Goal: Task Accomplishment & Management: Manage account settings

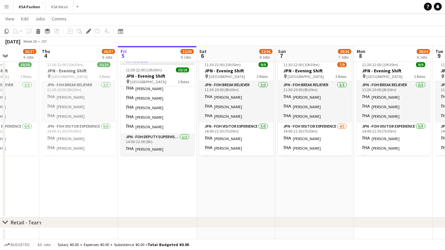
scroll to position [65, 0]
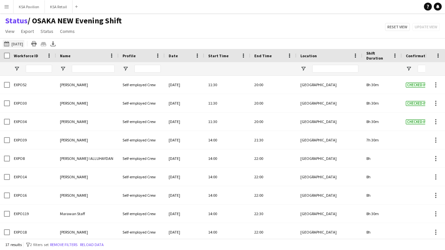
click at [20, 45] on button "[DATE] to [DATE] [DATE]" at bounding box center [14, 44] width 22 height 8
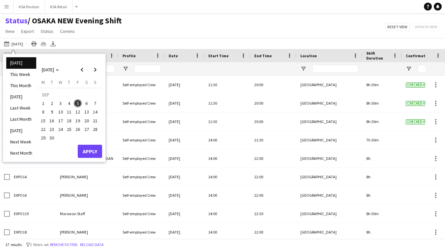
click at [78, 102] on span "5" at bounding box center [78, 104] width 8 height 8
click at [87, 154] on button "Apply" at bounding box center [90, 151] width 24 height 13
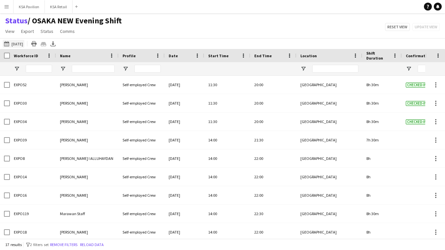
click at [13, 44] on button "[DATE] to [DATE] [DATE]" at bounding box center [14, 44] width 22 height 8
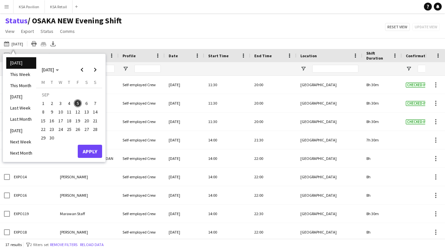
click at [78, 103] on span "5" at bounding box center [78, 104] width 8 height 8
click at [91, 149] on button "Apply" at bounding box center [90, 151] width 24 height 13
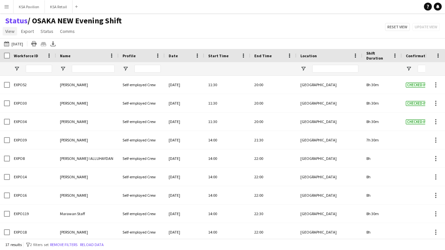
click at [9, 31] on span "View" at bounding box center [9, 31] width 9 height 6
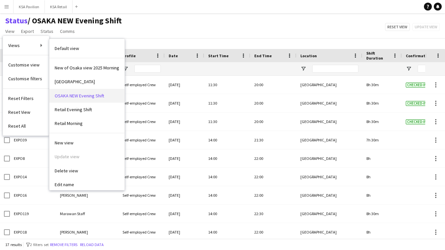
click at [67, 95] on span "OSAKA NEW Evening Shift" at bounding box center [79, 96] width 49 height 6
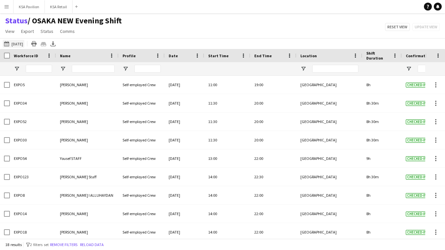
click at [21, 45] on button "[DATE] to [DATE] [DATE]" at bounding box center [14, 44] width 22 height 8
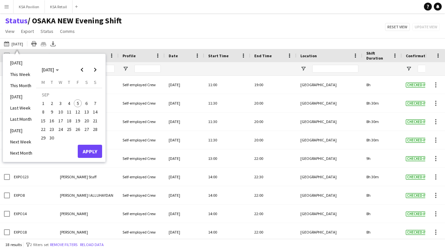
click at [77, 106] on span "5" at bounding box center [78, 104] width 8 height 8
click at [86, 150] on button "Apply" at bounding box center [90, 151] width 24 height 13
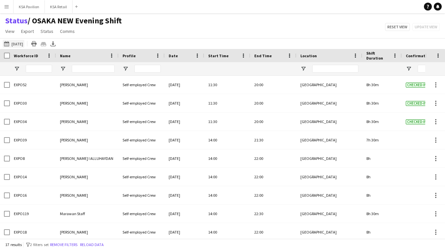
click at [18, 44] on button "[DATE] to [DATE] [DATE]" at bounding box center [14, 44] width 22 height 8
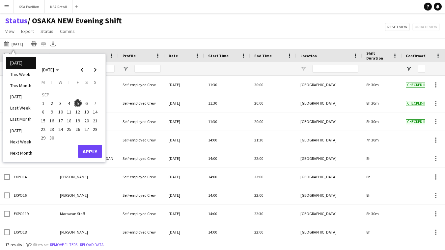
click at [79, 103] on span "5" at bounding box center [78, 104] width 8 height 8
click at [91, 152] on button "Apply" at bounding box center [90, 151] width 24 height 13
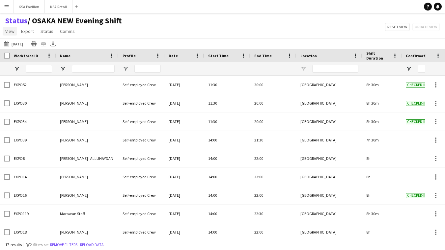
click at [12, 32] on span "View" at bounding box center [9, 31] width 9 height 6
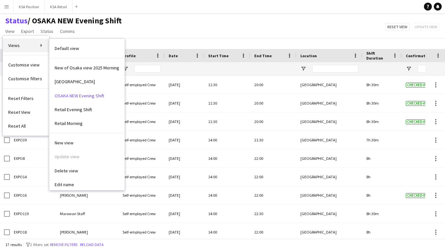
click at [23, 46] on link "Views" at bounding box center [26, 46] width 46 height 14
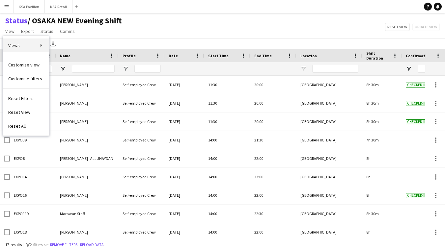
click at [23, 46] on link "Views" at bounding box center [26, 46] width 46 height 14
click at [30, 46] on link "Views" at bounding box center [26, 46] width 46 height 14
click at [35, 43] on link "Views" at bounding box center [26, 46] width 46 height 14
click at [100, 28] on app-page-menu "View Views Default view New of [GEOGRAPHIC_DATA] view 2025 Morning OSAKA [GEOGR…" at bounding box center [63, 32] width 127 height 13
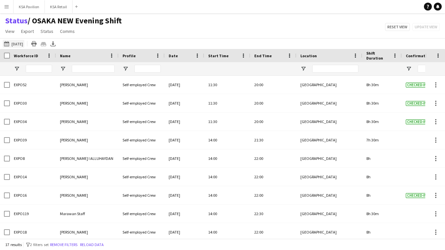
click at [16, 43] on button "[DATE] to [DATE] [DATE]" at bounding box center [14, 44] width 22 height 8
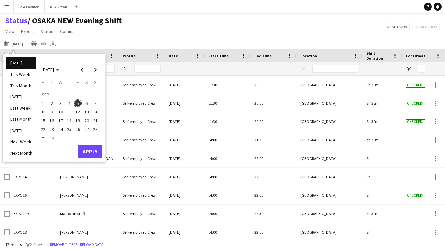
click at [77, 102] on span "5" at bounding box center [78, 104] width 8 height 8
click at [89, 150] on button "Apply" at bounding box center [90, 151] width 24 height 13
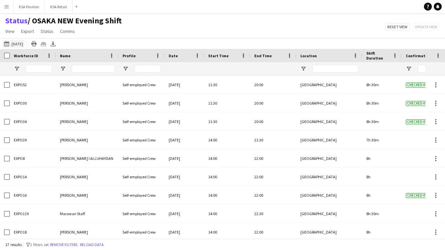
click at [18, 46] on button "[DATE] to [DATE] [DATE]" at bounding box center [14, 44] width 22 height 8
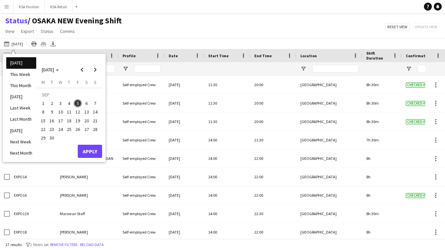
click at [79, 105] on span "5" at bounding box center [78, 104] width 8 height 8
click at [92, 156] on button "Apply" at bounding box center [90, 151] width 24 height 13
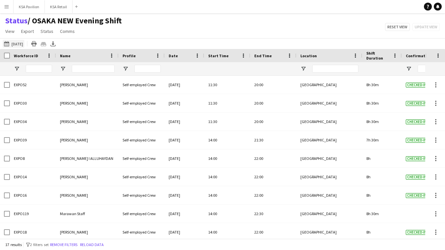
click at [16, 41] on button "[DATE] to [DATE] [DATE]" at bounding box center [14, 44] width 22 height 8
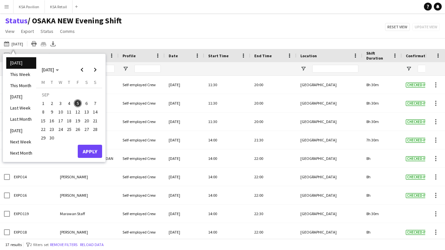
click at [79, 103] on span "5" at bounding box center [78, 104] width 8 height 8
click at [90, 154] on button "Apply" at bounding box center [90, 151] width 24 height 13
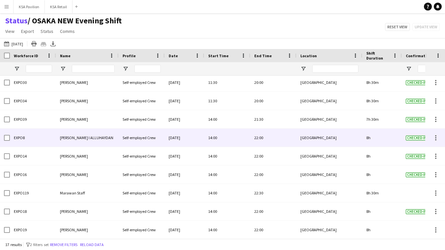
scroll to position [89, 0]
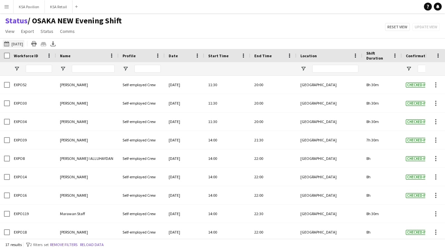
click at [16, 41] on button "[DATE] to [DATE] [DATE]" at bounding box center [14, 44] width 22 height 8
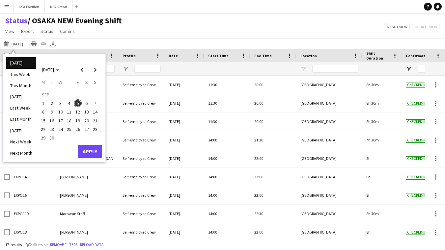
click at [78, 103] on span "5" at bounding box center [78, 104] width 8 height 8
click at [85, 151] on button "Apply" at bounding box center [90, 151] width 24 height 13
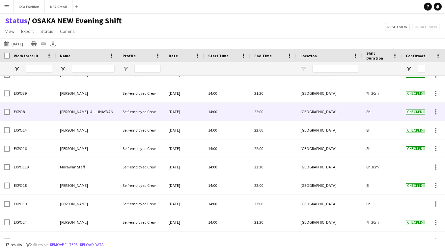
scroll to position [47, 0]
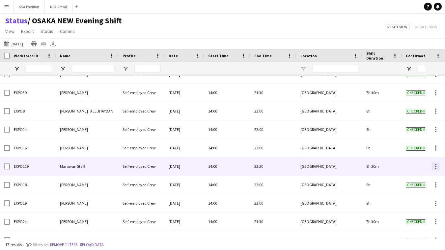
click at [436, 165] on div at bounding box center [435, 164] width 1 height 1
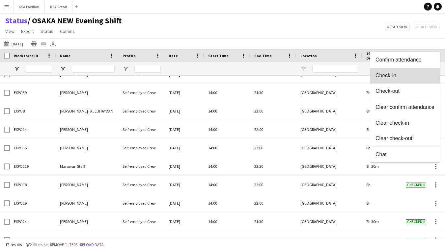
click at [413, 73] on span "Check-in" at bounding box center [405, 75] width 59 height 6
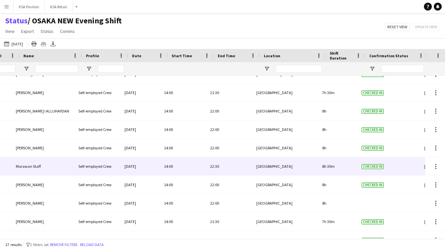
scroll to position [0, 106]
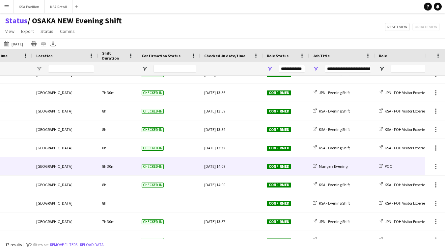
click at [227, 165] on div "[DATE] 14:09" at bounding box center [231, 166] width 55 height 18
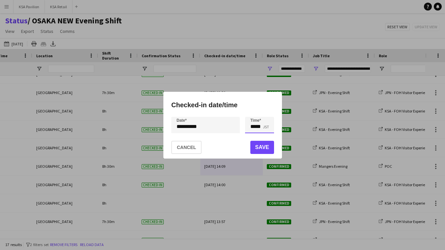
click at [257, 125] on input "*****" at bounding box center [259, 125] width 29 height 16
click at [254, 137] on div at bounding box center [252, 136] width 13 height 7
click at [266, 137] on div at bounding box center [266, 136] width 13 height 7
click at [267, 114] on div at bounding box center [266, 113] width 13 height 7
type input "*****"
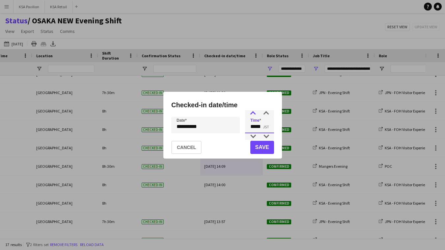
click at [252, 112] on div at bounding box center [252, 113] width 13 height 7
click at [260, 148] on button "Save" at bounding box center [262, 147] width 24 height 13
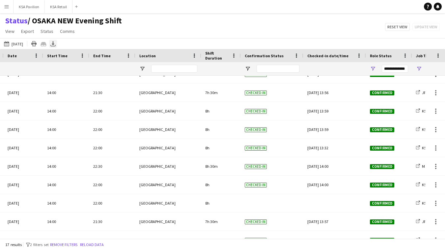
click at [52, 43] on icon "Export XLSX" at bounding box center [52, 43] width 5 height 5
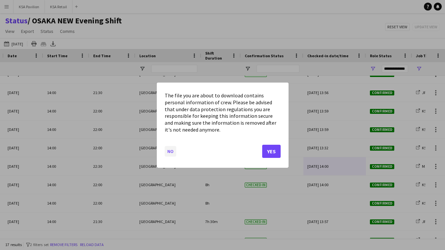
click at [169, 148] on button "No" at bounding box center [171, 151] width 12 height 11
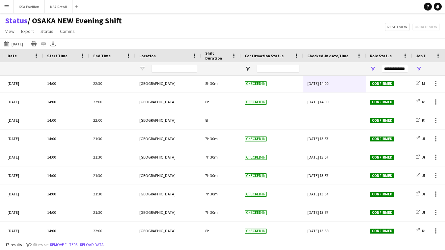
scroll to position [139, 0]
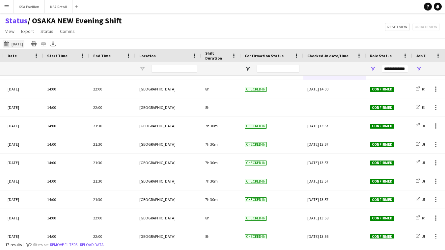
click at [16, 42] on button "[DATE] to [DATE] [DATE]" at bounding box center [14, 44] width 22 height 8
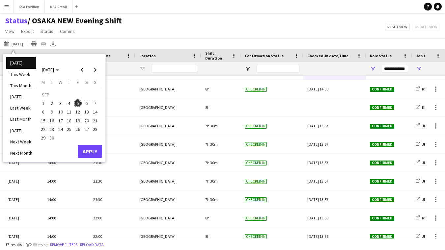
click at [76, 103] on span "5" at bounding box center [78, 104] width 8 height 8
click at [85, 151] on button "Apply" at bounding box center [90, 151] width 24 height 13
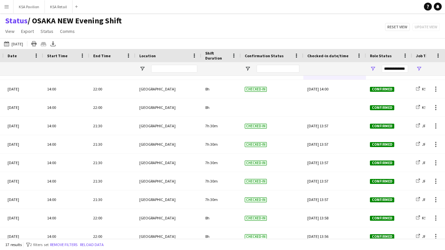
click at [142, 17] on div "Status / OSAKA NEW Evening Shift View Views Default view New of [GEOGRAPHIC_DAT…" at bounding box center [222, 27] width 445 height 22
click at [9, 29] on span "View" at bounding box center [9, 31] width 9 height 6
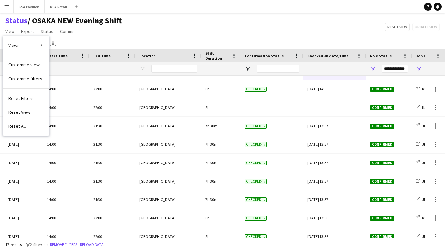
click at [124, 32] on app-page-menu "View Views Default view New of [GEOGRAPHIC_DATA] view 2025 Morning OSAKA [GEOGR…" at bounding box center [63, 32] width 127 height 13
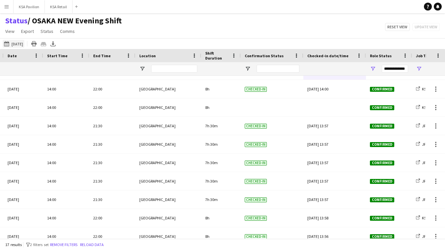
click at [19, 43] on button "[DATE] to [DATE] [DATE]" at bounding box center [14, 44] width 22 height 8
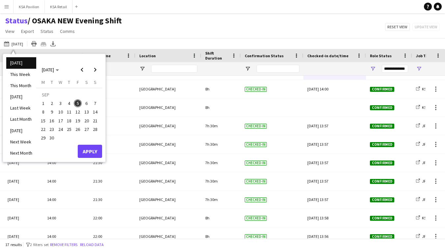
click at [76, 103] on span "5" at bounding box center [78, 104] width 8 height 8
click at [89, 154] on button "Apply" at bounding box center [90, 151] width 24 height 13
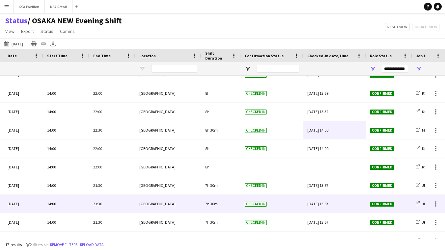
scroll to position [89, 0]
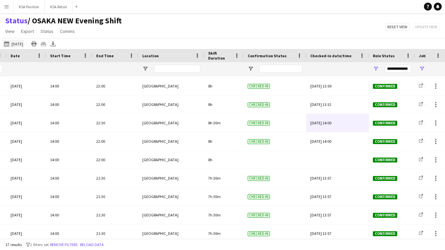
click at [13, 41] on button "[DATE] to [DATE] [DATE]" at bounding box center [14, 44] width 22 height 8
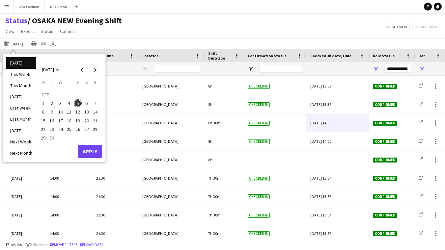
click at [76, 104] on span "5" at bounding box center [78, 104] width 8 height 8
click at [92, 155] on button "Apply" at bounding box center [90, 151] width 24 height 13
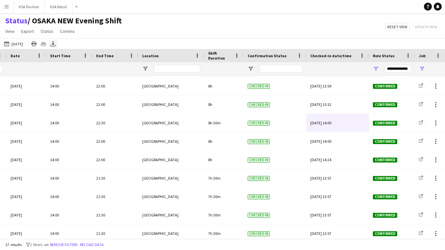
click at [54, 42] on icon "Export XLSX" at bounding box center [52, 43] width 5 height 5
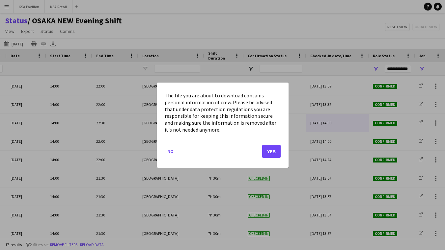
click at [272, 148] on button "Yes" at bounding box center [271, 151] width 18 height 13
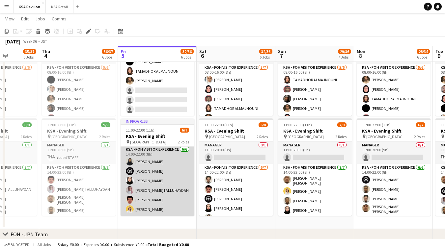
scroll to position [23, 0]
